Goal: Use online tool/utility: Utilize a website feature to perform a specific function

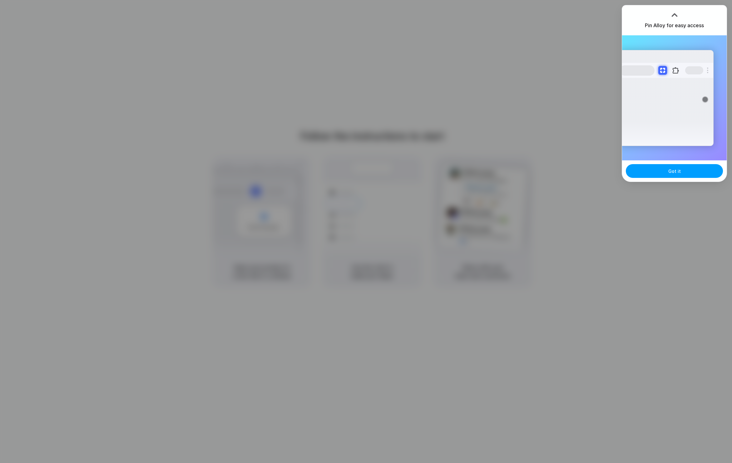
click at [675, 174] on button "Got it" at bounding box center [674, 171] width 97 height 14
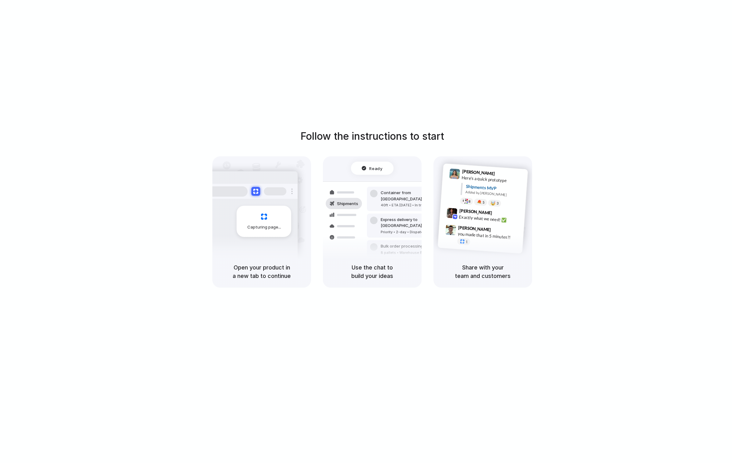
click at [249, 246] on div "Capturing page" at bounding box center [251, 219] width 94 height 96
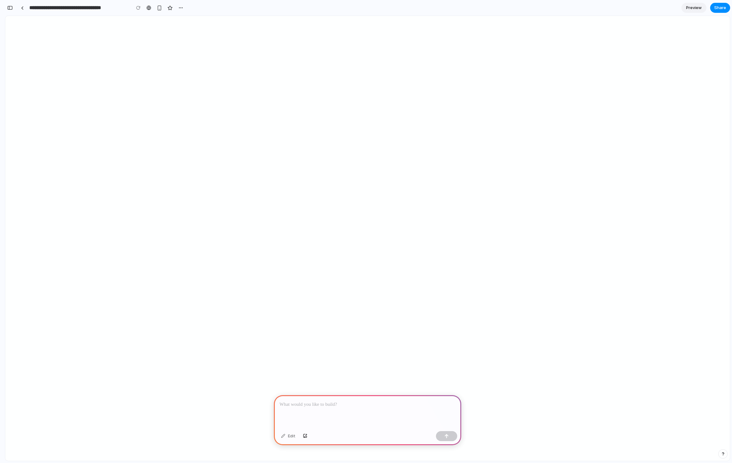
select select "****"
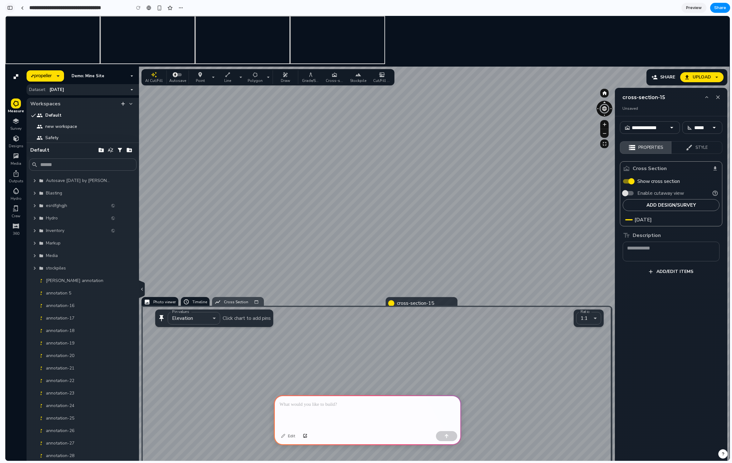
click at [11, 7] on div "button" at bounding box center [10, 8] width 6 height 4
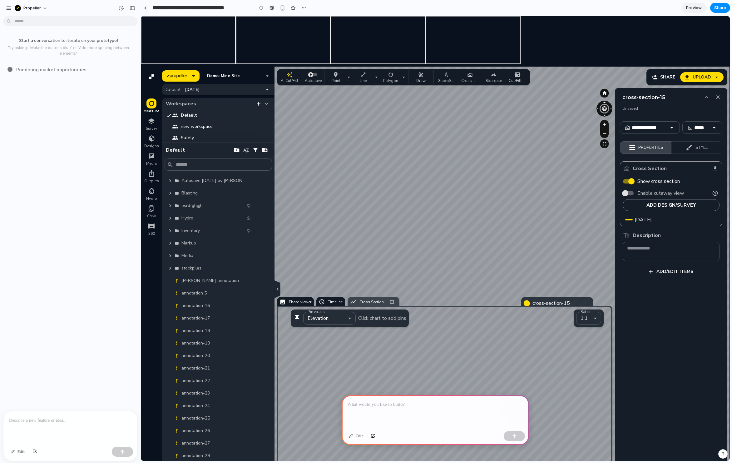
click at [11, 7] on button "button" at bounding box center [8, 7] width 9 height 9
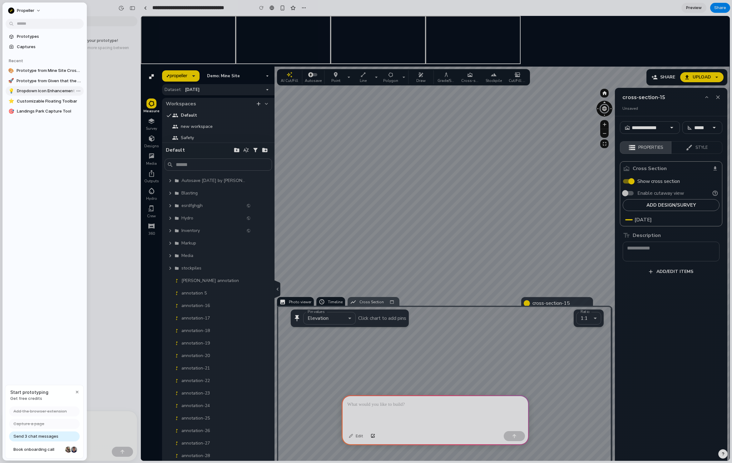
click at [56, 92] on span "Dropdown Icon Enhancement" at bounding box center [49, 91] width 64 height 6
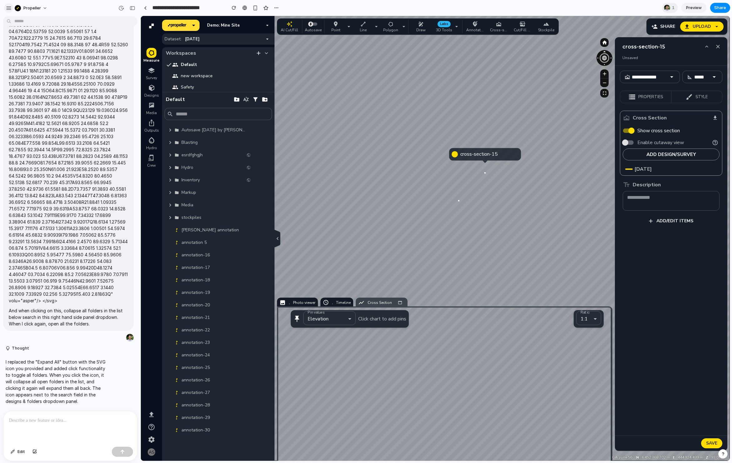
click at [11, 5] on button "button" at bounding box center [8, 7] width 9 height 9
click at [10, 8] on div "button" at bounding box center [9, 8] width 6 height 6
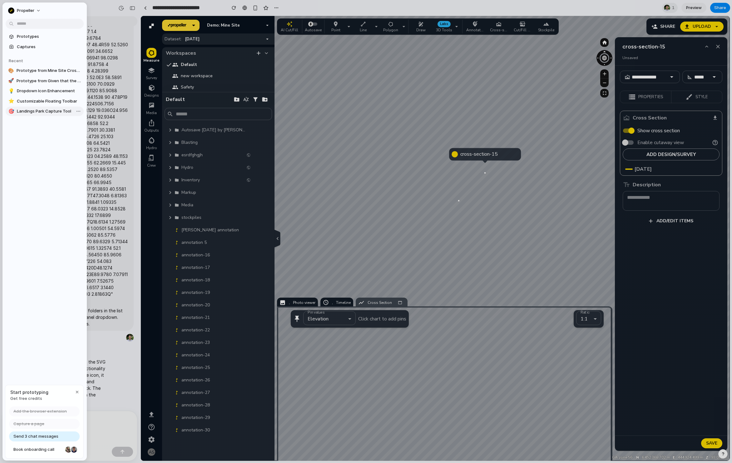
click at [43, 109] on span "Landings Park Capture Tool" at bounding box center [49, 111] width 64 height 6
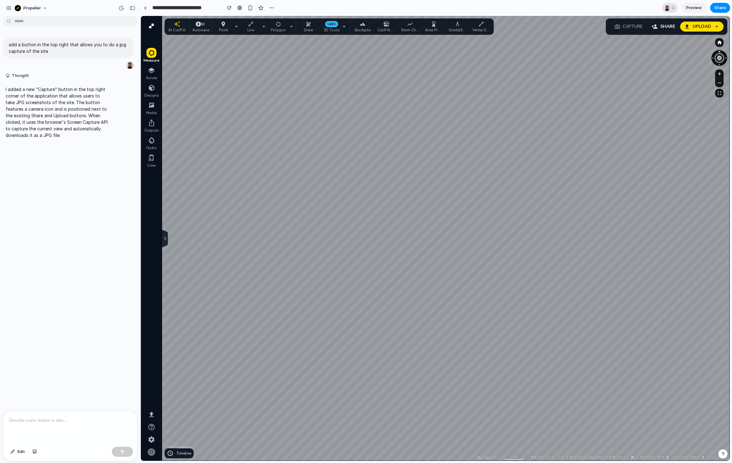
click at [669, 7] on div at bounding box center [667, 8] width 6 height 6
click at [669, 7] on div "Seen by [PERSON_NAME]" at bounding box center [366, 231] width 732 height 463
click at [671, 7] on div "1" at bounding box center [670, 8] width 16 height 10
click at [10, 8] on div "Seen by [PERSON_NAME]" at bounding box center [366, 231] width 732 height 463
click at [24, 8] on span "Propeller" at bounding box center [31, 8] width 17 height 6
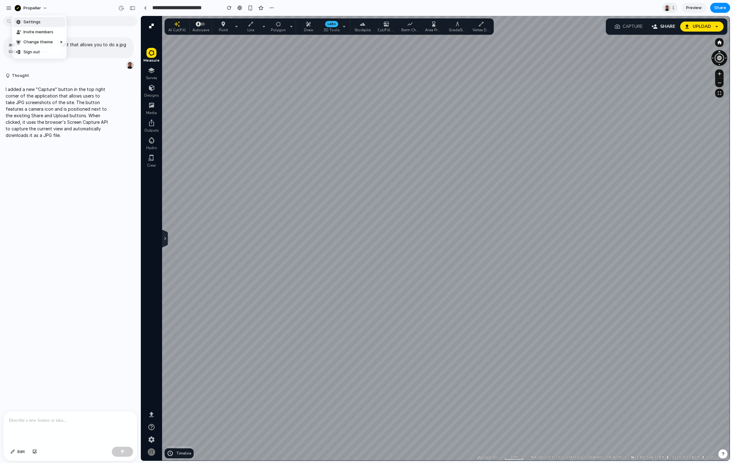
click at [9, 9] on div "Settings Invite members Change theme Sign out" at bounding box center [366, 231] width 732 height 463
click at [12, 9] on button "button" at bounding box center [8, 7] width 9 height 9
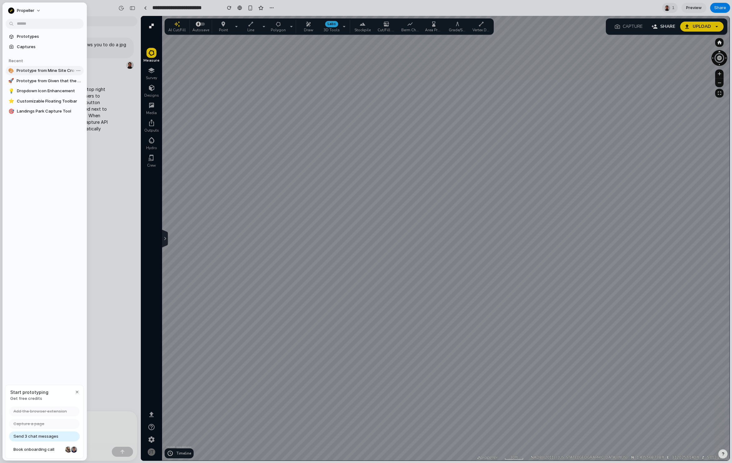
click at [47, 71] on span "Prototype from Mine Site Cross-Section" at bounding box center [49, 70] width 65 height 6
type input "**********"
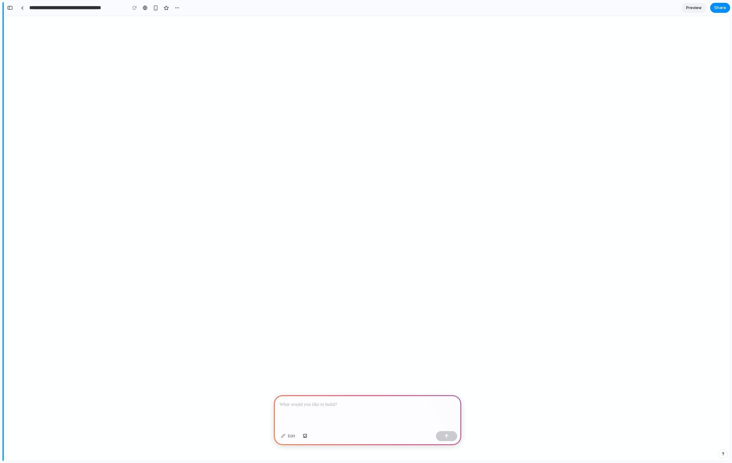
select select "****"
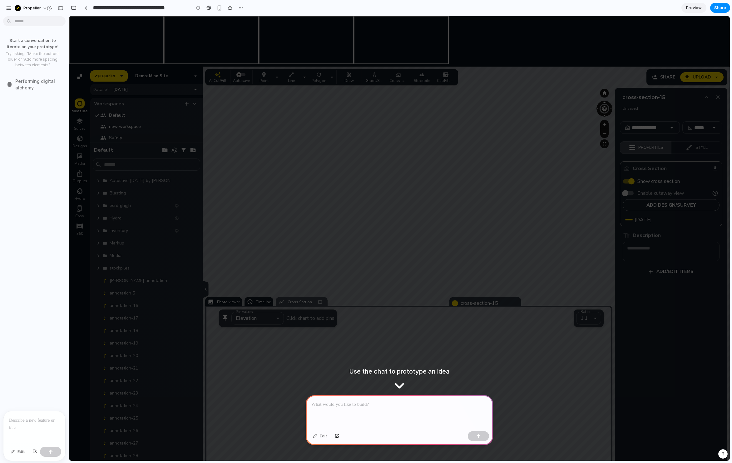
click at [5, 9] on div at bounding box center [3, 231] width 6 height 463
click at [11, 9] on div "button" at bounding box center [9, 8] width 6 height 6
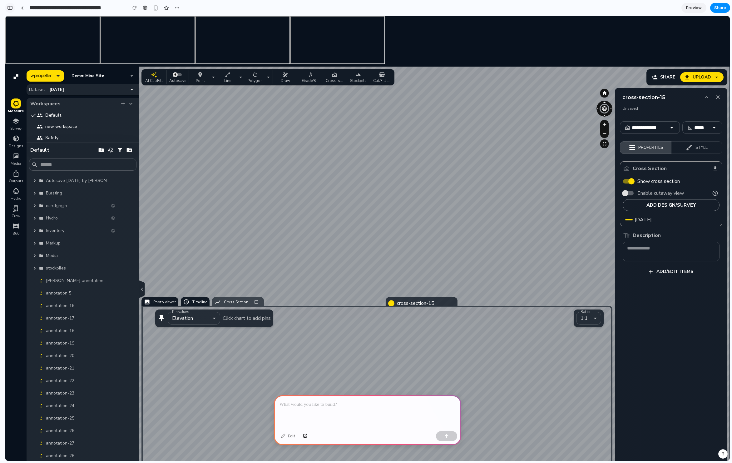
click at [9, 8] on div "button" at bounding box center [10, 8] width 6 height 4
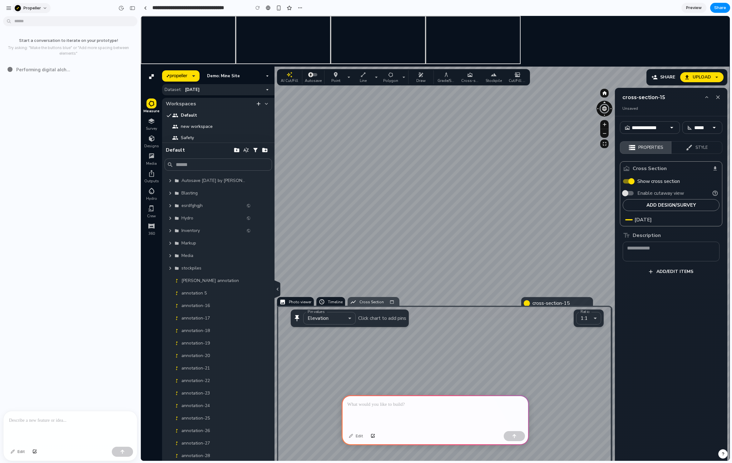
click at [33, 6] on span "Propeller" at bounding box center [31, 8] width 17 height 6
click at [14, 8] on div "Settings Invite members Change theme Sign out" at bounding box center [366, 231] width 732 height 463
click at [9, 8] on div "button" at bounding box center [9, 8] width 6 height 6
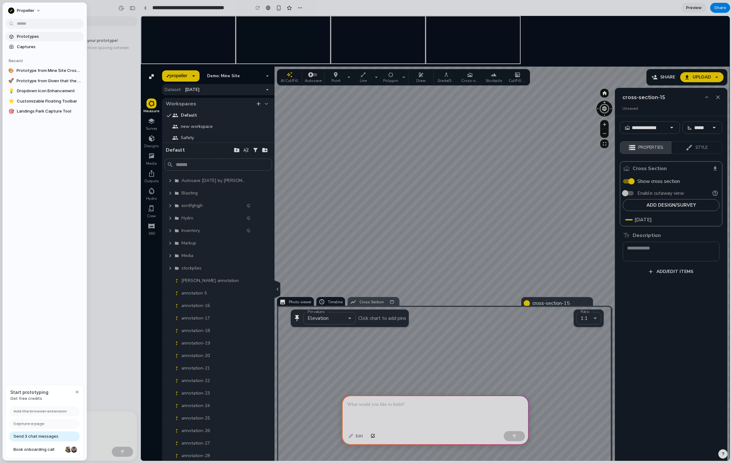
click at [34, 37] on span "Prototypes" at bounding box center [49, 36] width 64 height 6
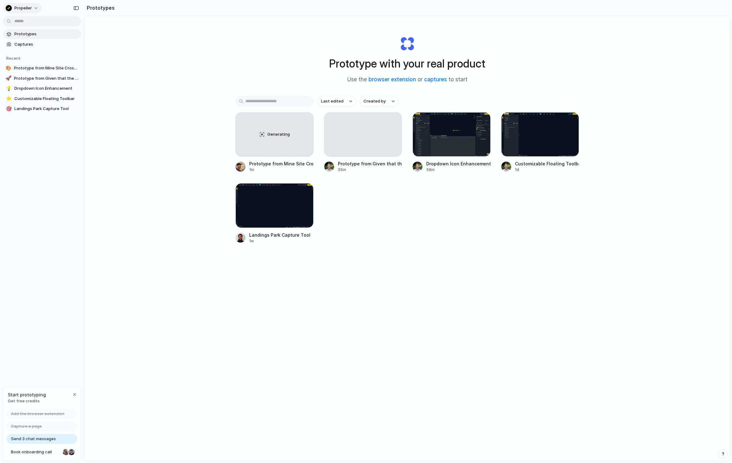
click at [36, 7] on button "Propeller" at bounding box center [22, 8] width 38 height 10
drag, startPoint x: 142, startPoint y: 72, endPoint x: 101, endPoint y: 68, distance: 40.5
click at [142, 72] on div "Settings Invite members Change theme Sign out" at bounding box center [366, 231] width 732 height 463
click at [22, 66] on span "Prototype from Mine Site Cross-Section" at bounding box center [46, 68] width 65 height 6
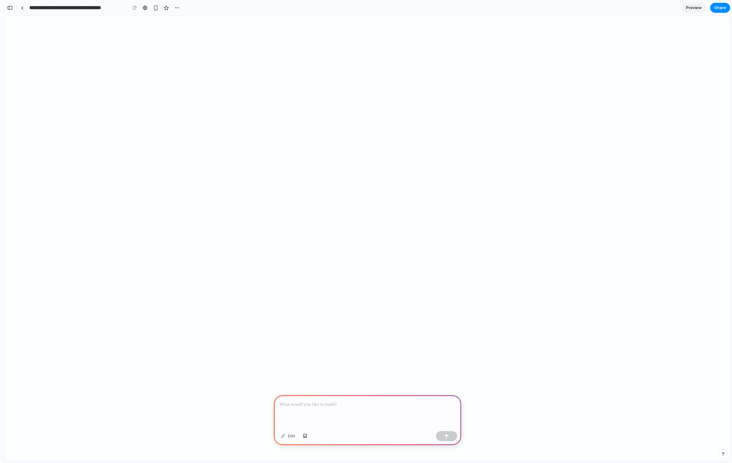
select select "****"
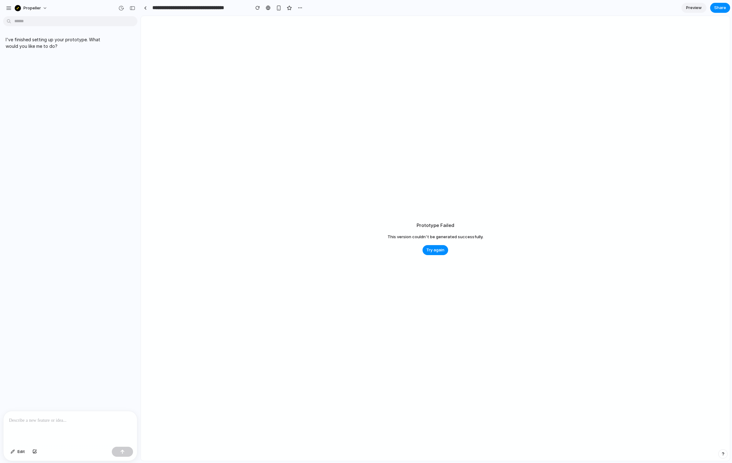
click at [525, 228] on div "Prototype Failed This version couldn't be generated successfully. Try again" at bounding box center [435, 238] width 589 height 445
click at [439, 250] on span "Try again" at bounding box center [435, 250] width 18 height 6
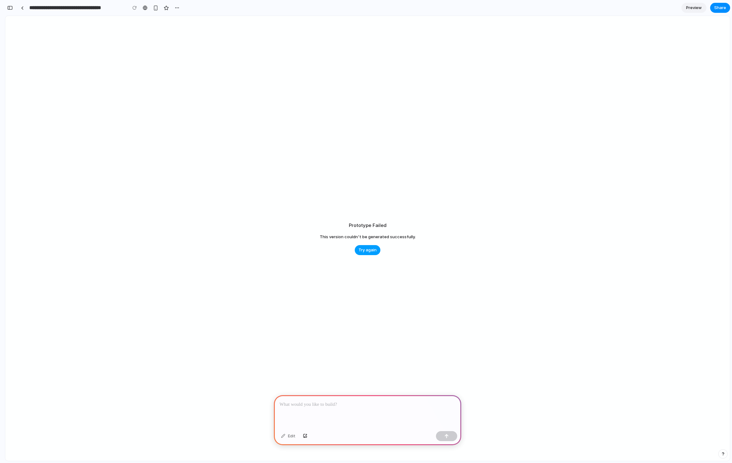
click at [370, 249] on span "Try again" at bounding box center [368, 250] width 18 height 6
click at [301, 215] on div "Prototype Failed This version couldn't be generated successfully. Try again" at bounding box center [367, 238] width 725 height 445
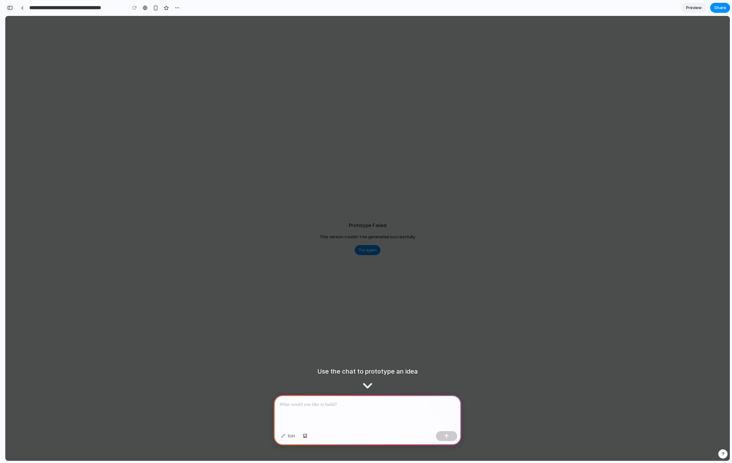
click at [12, 10] on button "button" at bounding box center [10, 8] width 10 height 10
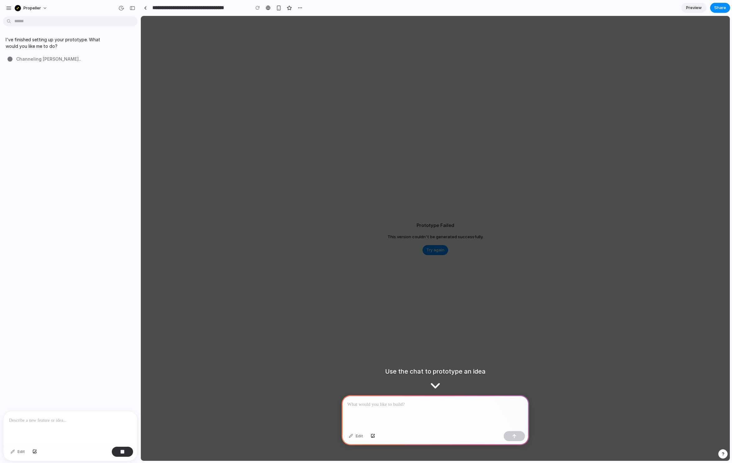
click at [37, 59] on span "Channeling [PERSON_NAME] .." at bounding box center [48, 59] width 65 height 7
